Goal: Information Seeking & Learning: Find specific fact

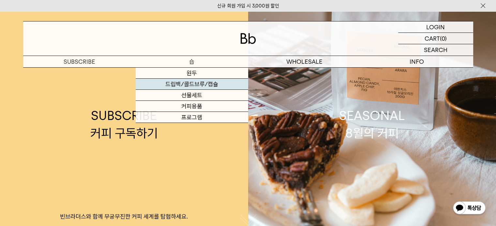
click at [187, 85] on link "드립백/콜드브루/캡슐" at bounding box center [192, 84] width 112 height 11
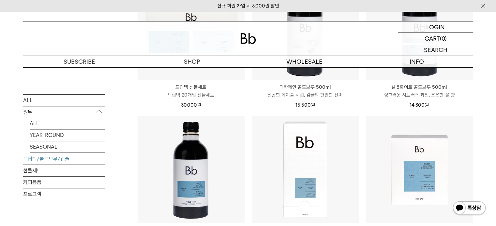
scroll to position [407, 0]
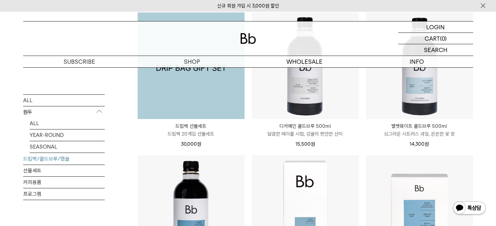
click at [194, 94] on img at bounding box center [191, 65] width 107 height 107
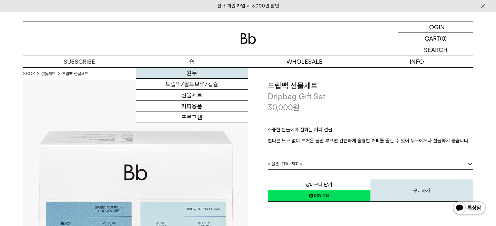
click at [194, 75] on link "원두" at bounding box center [192, 73] width 112 height 11
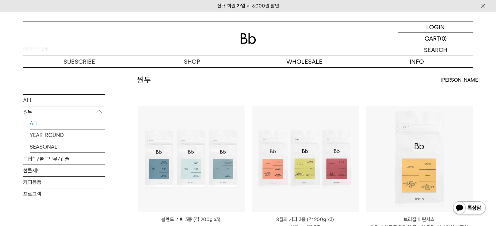
scroll to position [65, 0]
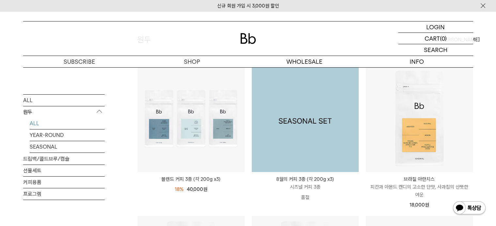
click at [301, 147] on img at bounding box center [305, 118] width 107 height 107
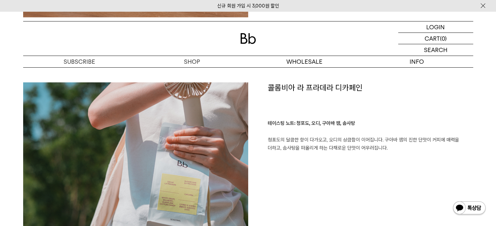
scroll to position [684, 0]
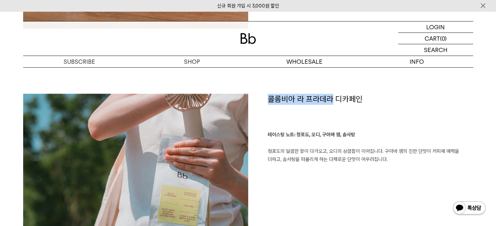
drag, startPoint x: 330, startPoint y: 100, endPoint x: 283, endPoint y: 108, distance: 47.9
click at [269, 95] on h1 "콜롬비아 라 프라데라 디카페인" at bounding box center [370, 112] width 205 height 37
copy h1 "콜롬비아 라 프라데라"
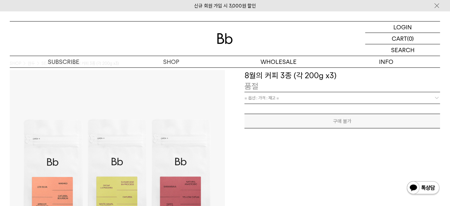
scroll to position [0, 0]
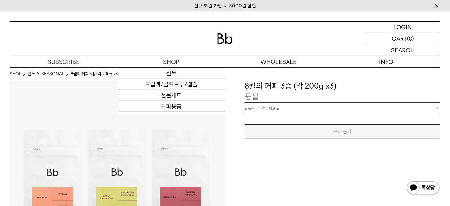
click at [229, 37] on img at bounding box center [225, 38] width 16 height 11
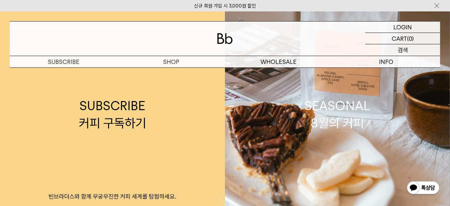
click at [393, 49] on div "SEARCH 검색" at bounding box center [403, 49] width 75 height 11
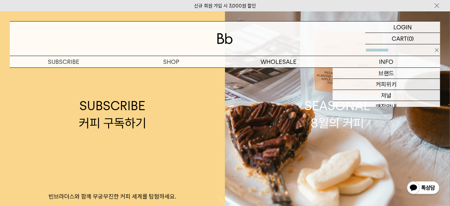
click at [389, 50] on input "text" at bounding box center [403, 49] width 75 height 11
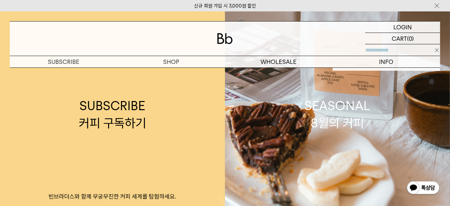
paste input "**********"
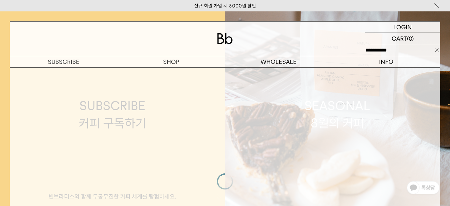
type input "**********"
click input "**" at bounding box center [0, 0] width 0 height 0
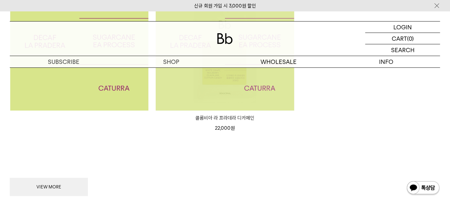
scroll to position [148, 0]
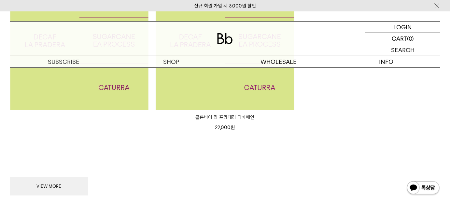
click at [223, 93] on img at bounding box center [225, 41] width 138 height 138
